Goal: Information Seeking & Learning: Learn about a topic

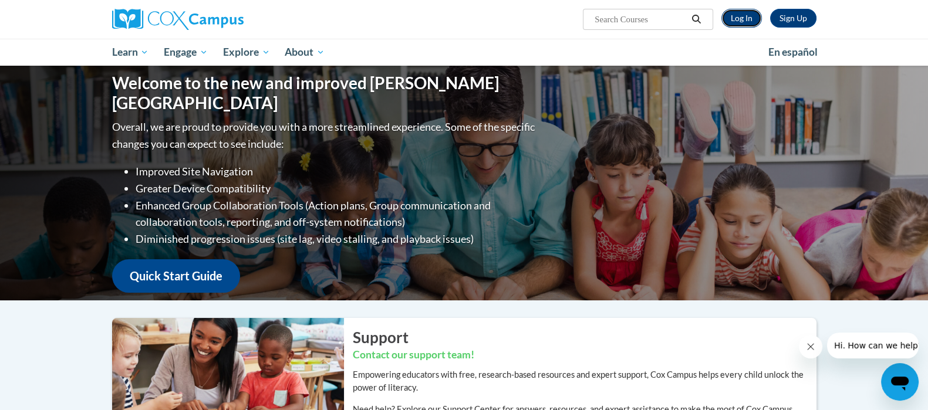
click at [747, 12] on link "Log In" at bounding box center [742, 18] width 41 height 19
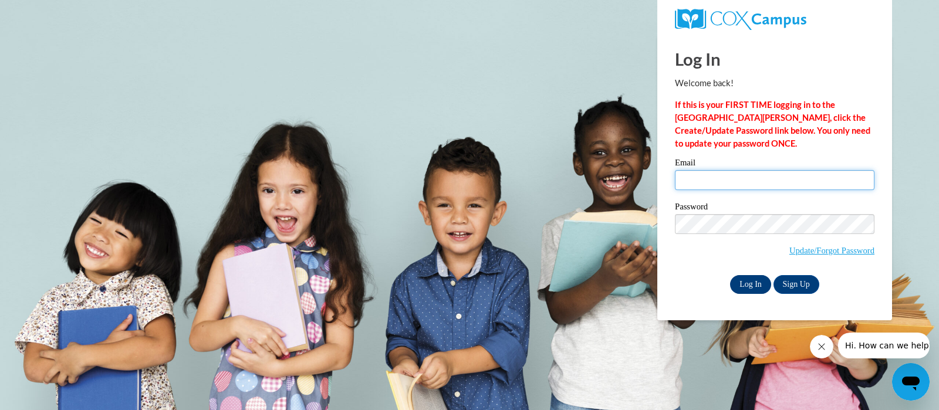
type input "willetts.kristin.s@muscogee.k12.ga.us"
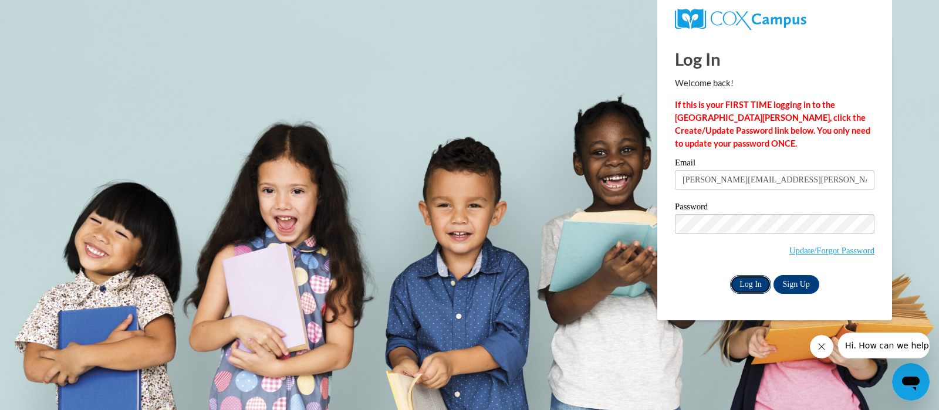
click at [752, 282] on input "Log In" at bounding box center [750, 284] width 41 height 19
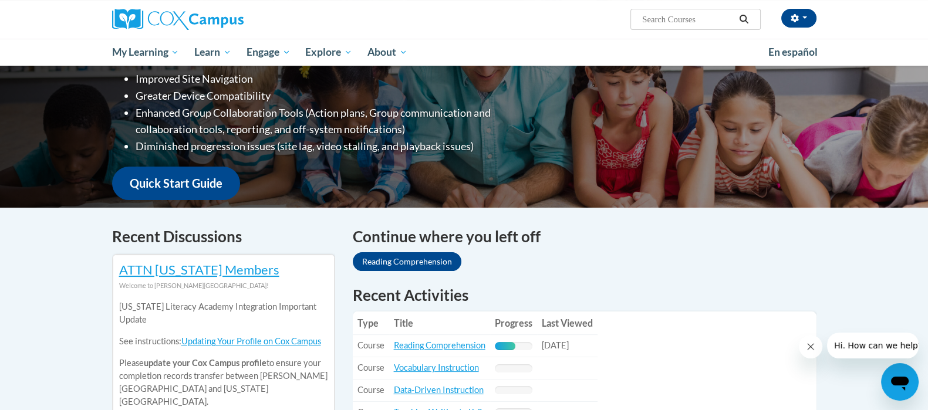
scroll to position [293, 0]
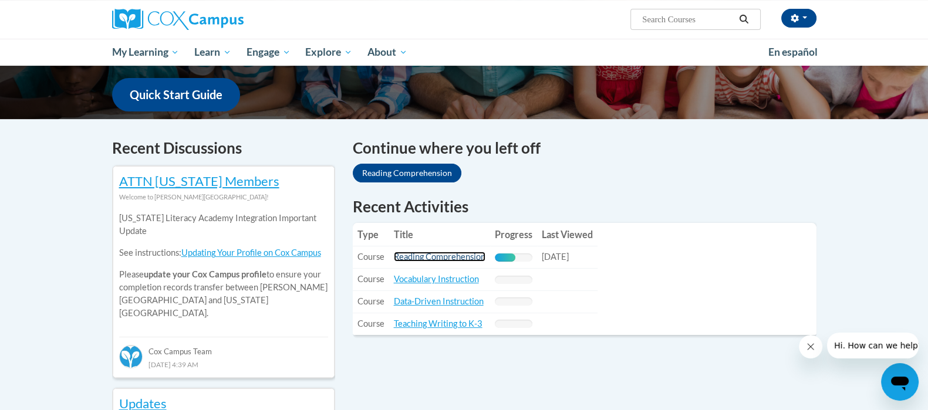
click at [443, 256] on link "Reading Comprehension" at bounding box center [440, 257] width 92 height 10
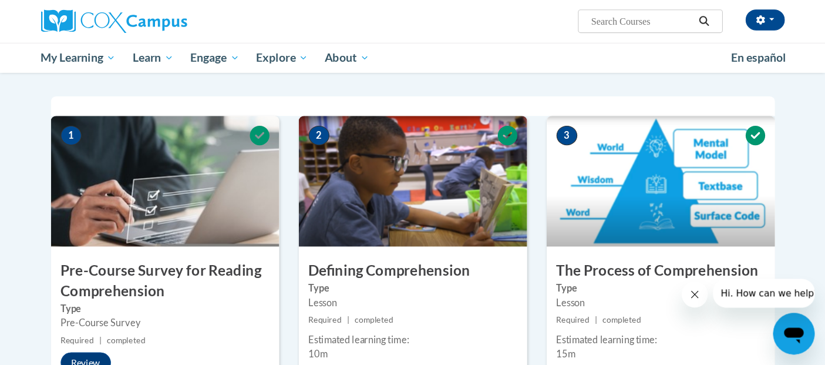
scroll to position [220, 0]
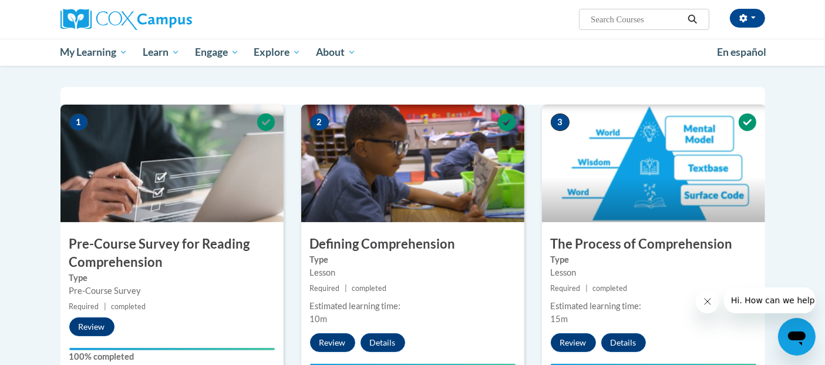
drag, startPoint x: 902, startPoint y: 0, endPoint x: 255, endPoint y: 300, distance: 713.8
click at [255, 300] on small "Required | completed" at bounding box center [171, 306] width 223 height 13
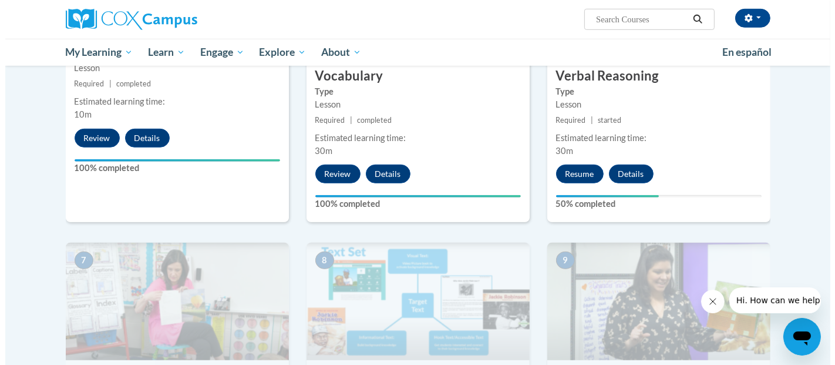
scroll to position [742, 0]
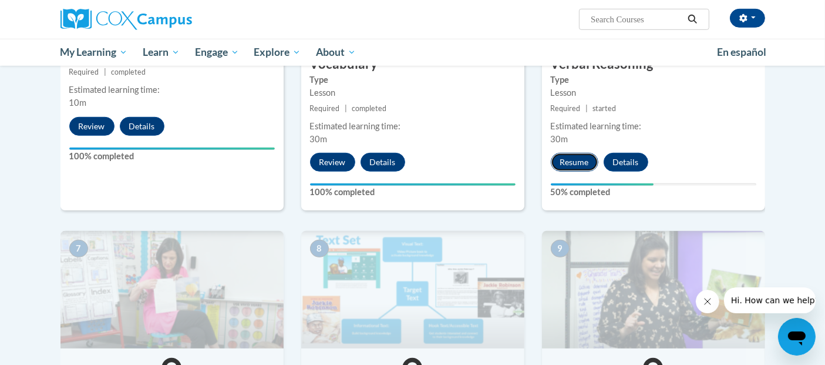
click at [570, 158] on button "Resume" at bounding box center [575, 162] width 48 height 19
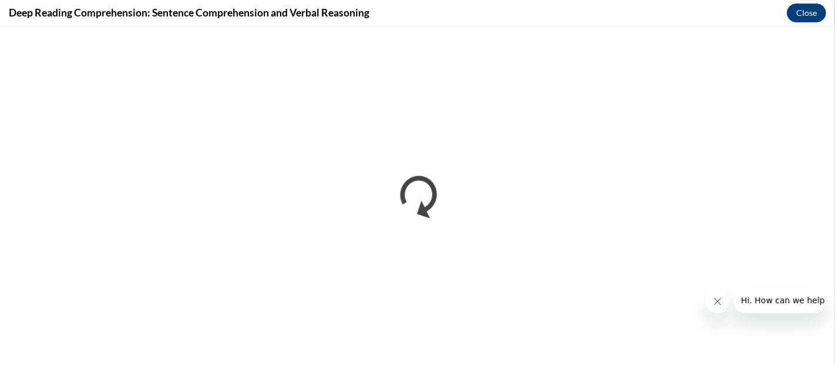
scroll to position [0, 0]
